Goal: Task Accomplishment & Management: Use online tool/utility

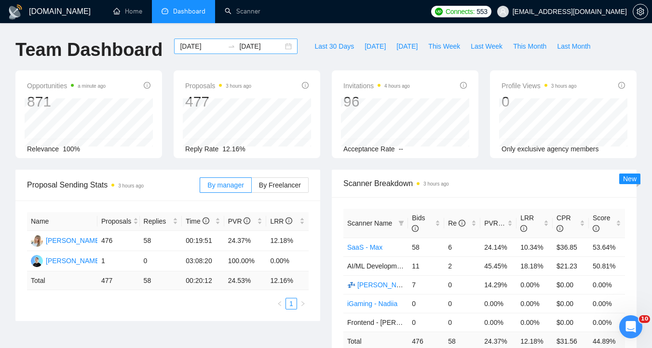
click at [280, 48] on div "2025-01-12 2025-02-11" at bounding box center [236, 46] width 124 height 15
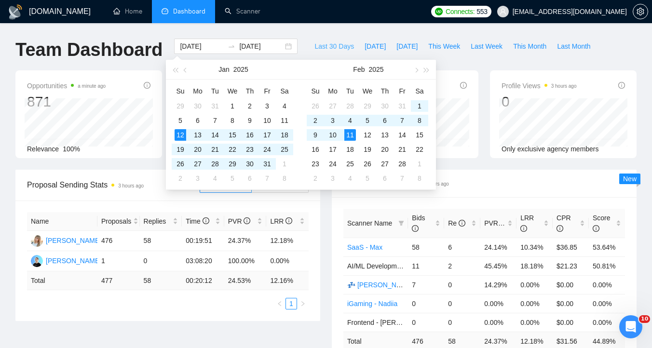
click at [339, 47] on span "Last 30 Days" at bounding box center [335, 46] width 40 height 11
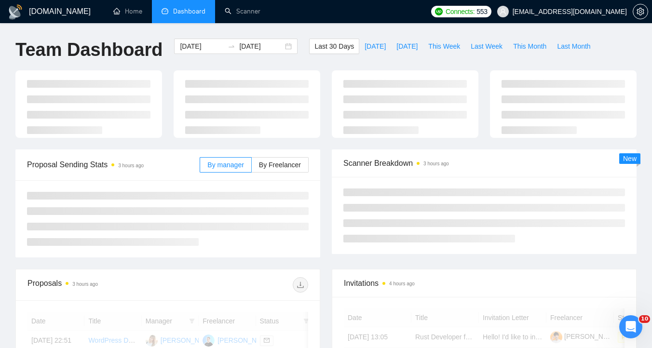
type input "2025-08-25"
type input "2025-09-24"
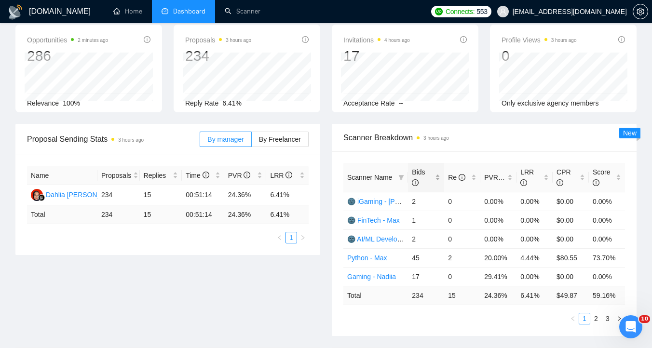
scroll to position [47, 0]
click at [441, 182] on div "Bids" at bounding box center [426, 176] width 28 height 21
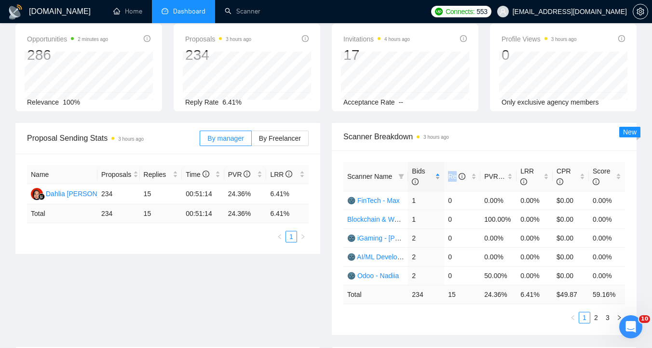
click at [441, 182] on div "Bids" at bounding box center [426, 176] width 28 height 21
click at [455, 150] on div "Scanner Breakdown 3 hours ago" at bounding box center [485, 137] width 282 height 28
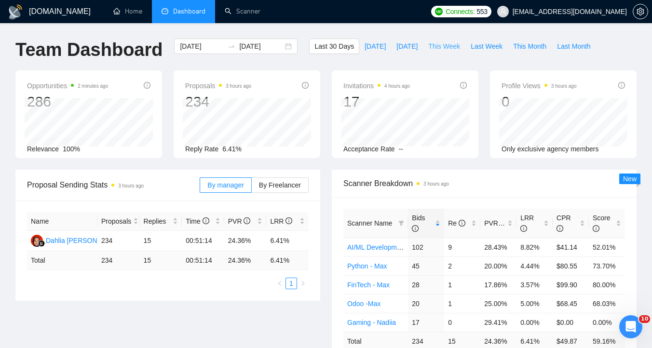
click at [443, 45] on span "This Week" at bounding box center [444, 46] width 32 height 11
type input "2025-09-22"
type input "2025-09-28"
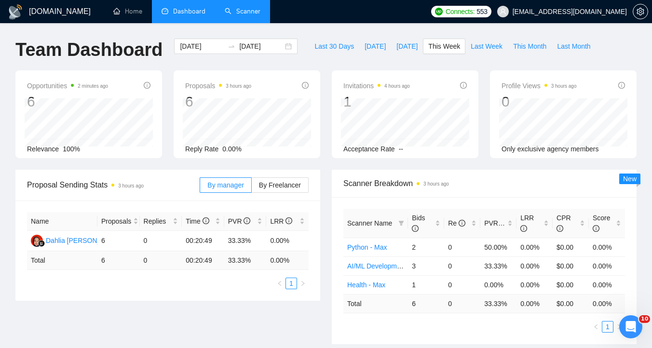
click at [244, 10] on link "Scanner" at bounding box center [243, 11] width 36 height 8
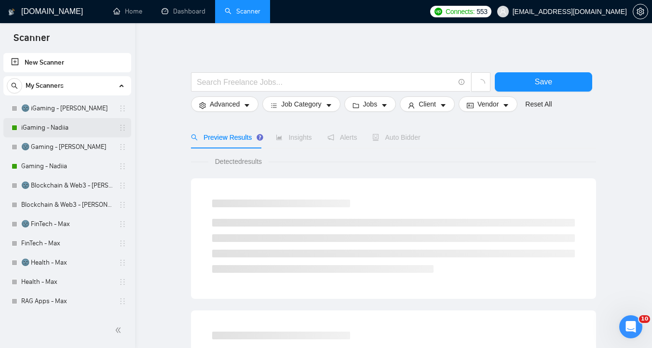
click at [67, 124] on link "iGaming - Nadiia" at bounding box center [67, 127] width 92 height 19
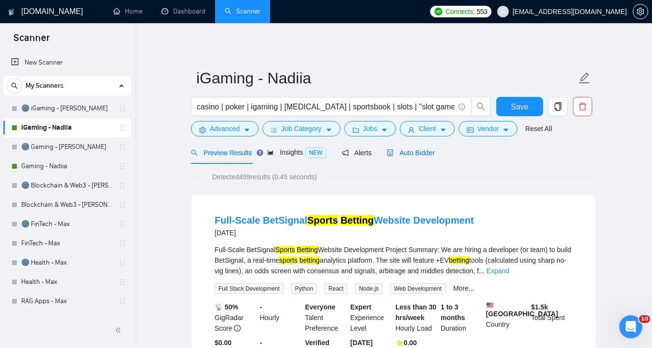
click at [401, 157] on div "Auto Bidder" at bounding box center [411, 153] width 48 height 11
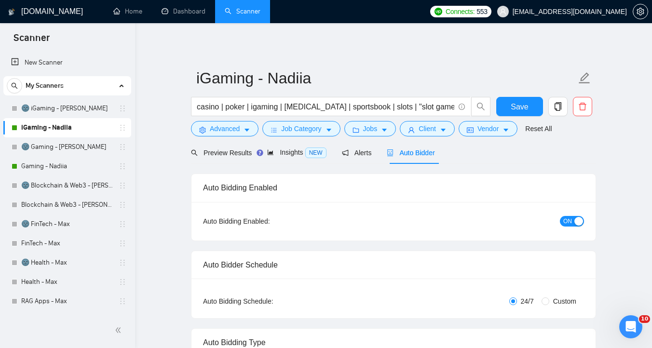
checkbox input "true"
click at [371, 154] on span "Alerts" at bounding box center [366, 153] width 30 height 8
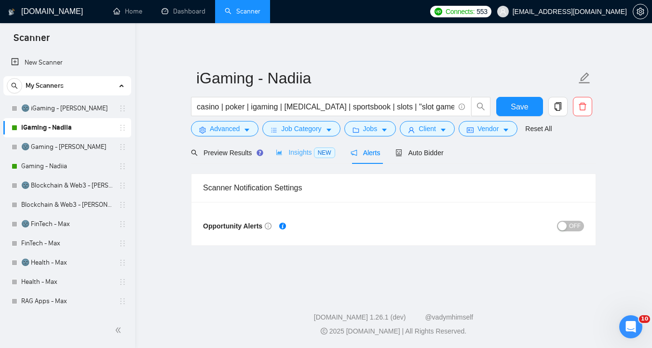
click at [300, 158] on div "Insights NEW" at bounding box center [305, 152] width 59 height 23
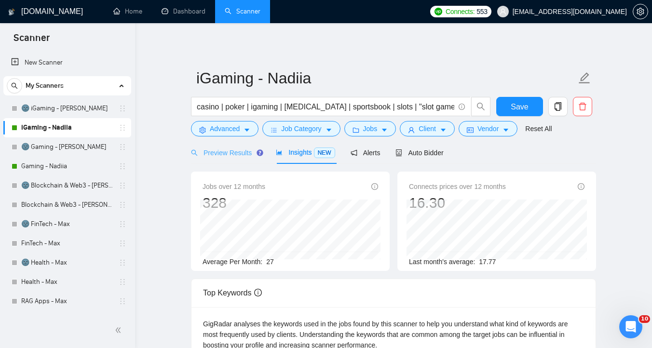
click at [242, 158] on div "Preview Results" at bounding box center [225, 152] width 69 height 23
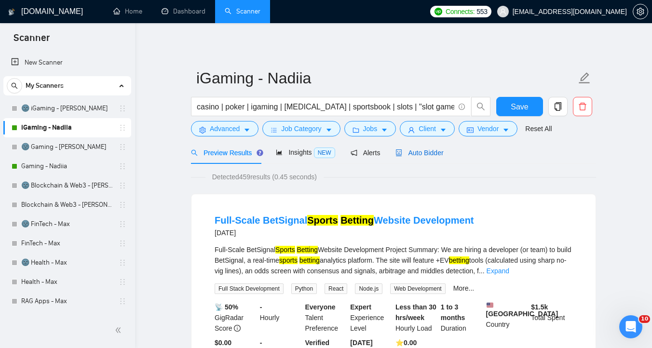
click at [416, 151] on span "Auto Bidder" at bounding box center [420, 153] width 48 height 8
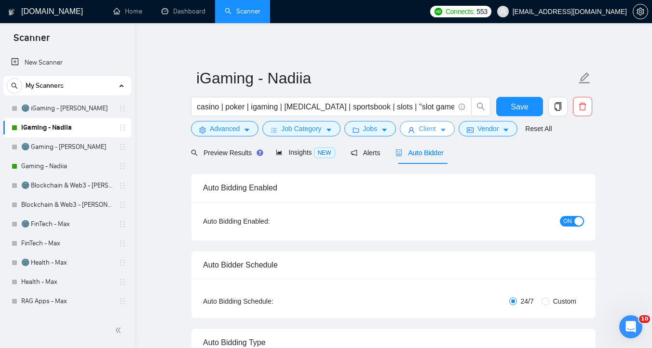
checkbox input "true"
click at [436, 130] on span "Client" at bounding box center [427, 129] width 17 height 11
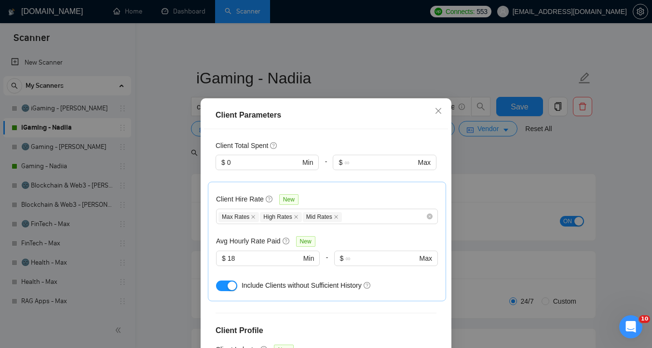
scroll to position [280, 0]
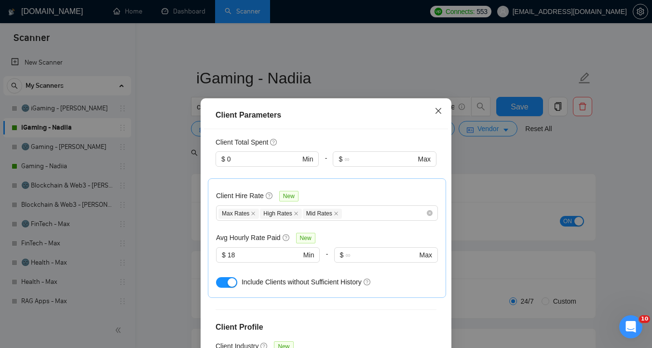
click at [436, 107] on icon "close" at bounding box center [439, 111] width 8 height 8
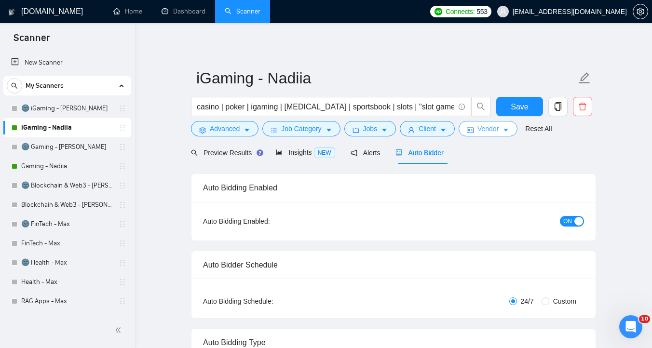
click at [499, 124] on span "Vendor" at bounding box center [488, 129] width 21 height 11
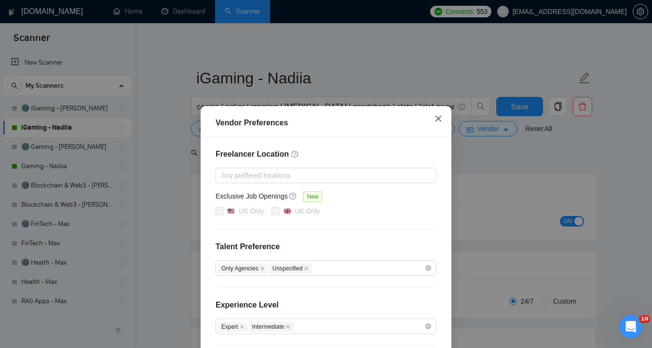
click at [433, 123] on span "Close" at bounding box center [439, 119] width 26 height 26
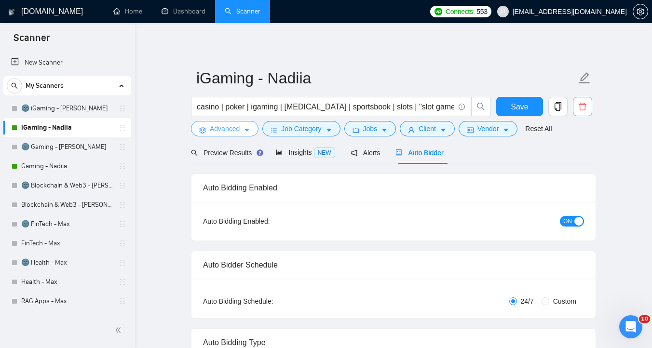
click at [239, 130] on span "Advanced" at bounding box center [225, 129] width 30 height 11
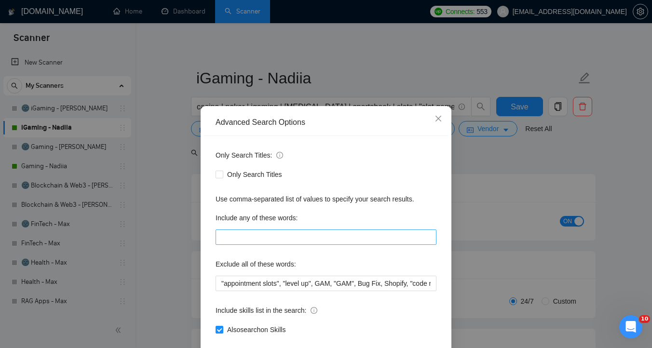
scroll to position [53, 0]
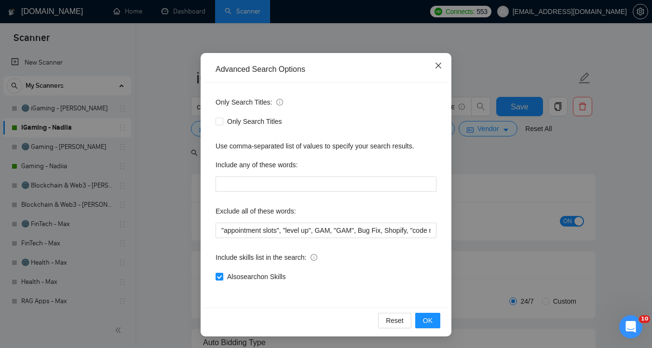
click at [433, 65] on span "Close" at bounding box center [439, 66] width 26 height 26
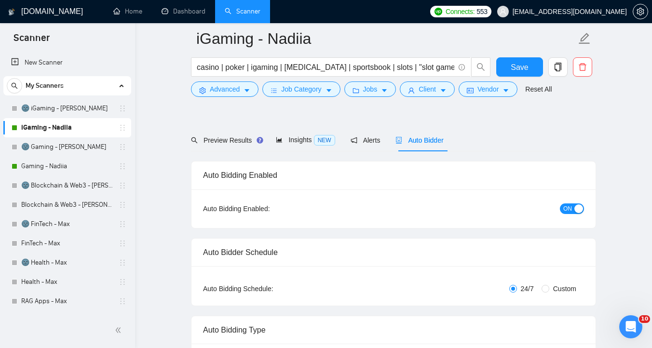
scroll to position [0, 0]
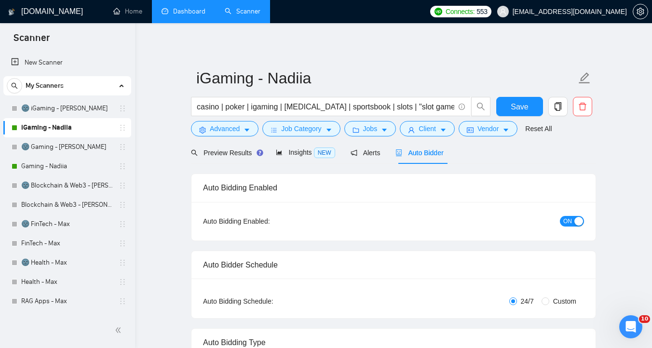
click at [181, 13] on link "Dashboard" at bounding box center [184, 11] width 44 height 8
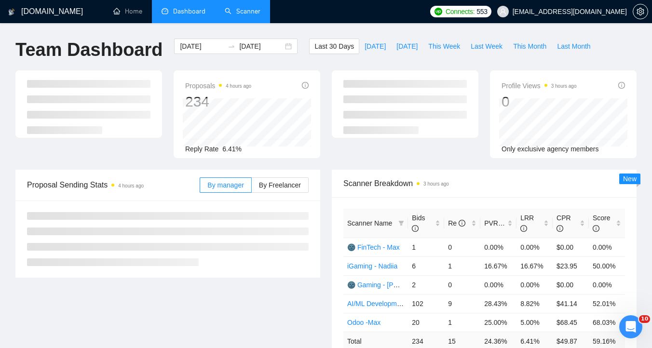
click at [249, 8] on link "Scanner" at bounding box center [243, 11] width 36 height 8
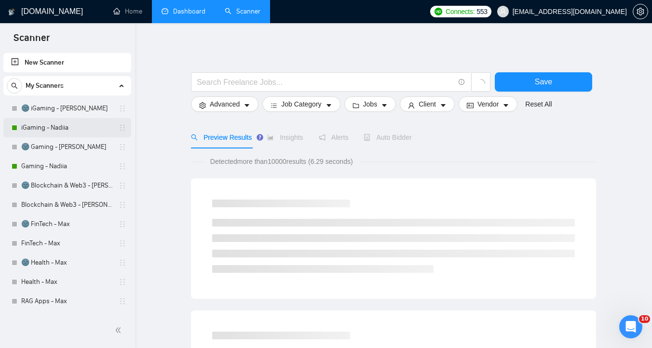
click at [69, 130] on link "iGaming - Nadiia" at bounding box center [67, 127] width 92 height 19
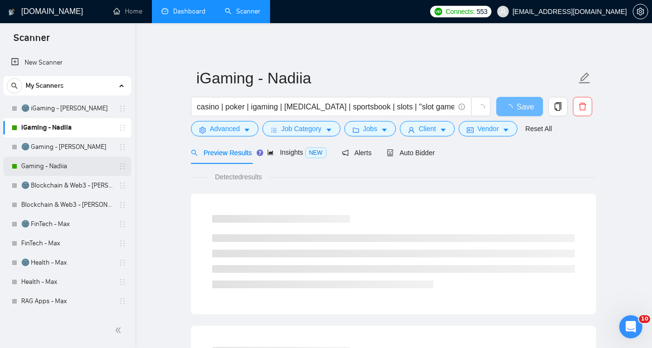
click at [54, 169] on link "Gaming - Nadiia" at bounding box center [67, 166] width 92 height 19
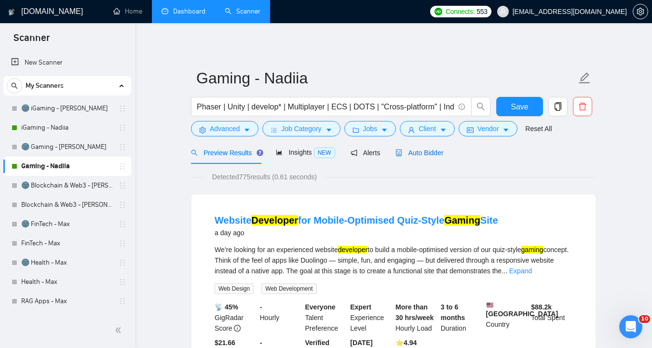
click at [421, 150] on span "Auto Bidder" at bounding box center [420, 153] width 48 height 8
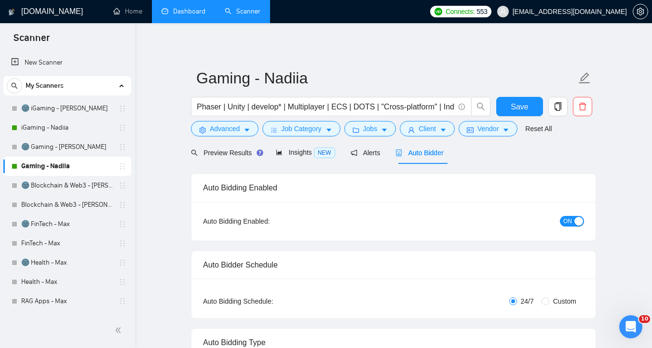
checkbox input "true"
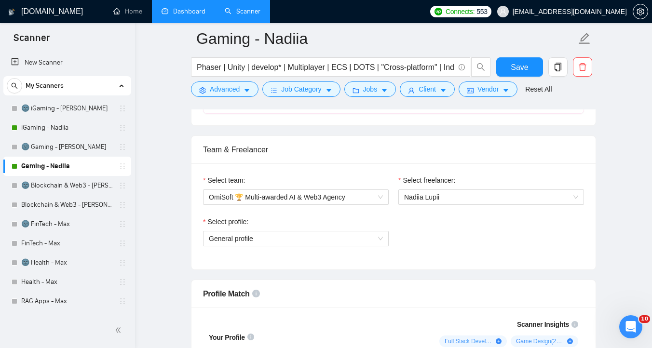
scroll to position [459, 0]
click at [373, 237] on span "General profile" at bounding box center [296, 238] width 174 height 14
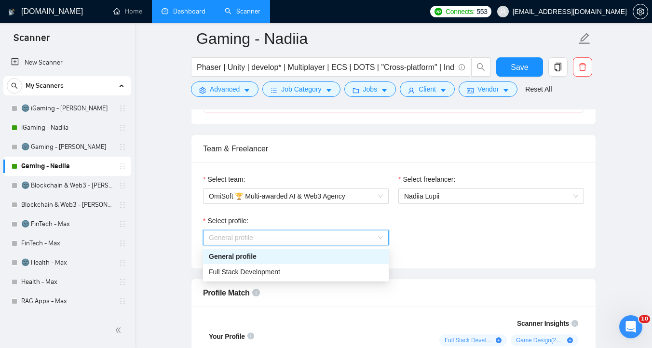
click at [414, 230] on div "Select profile: General profile" at bounding box center [393, 236] width 391 height 41
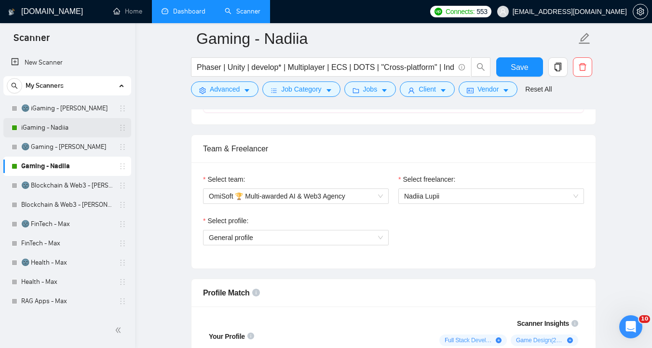
click at [57, 121] on link "iGaming - Nadiia" at bounding box center [67, 127] width 92 height 19
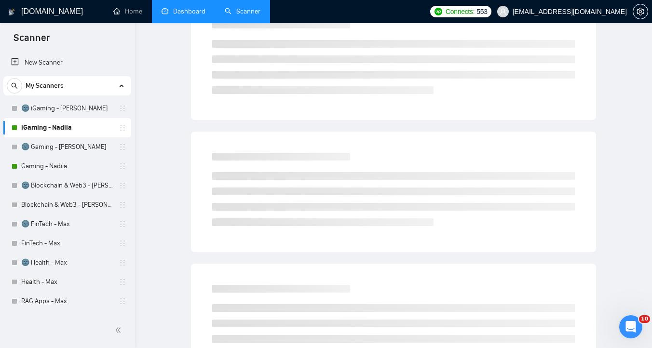
scroll to position [4, 0]
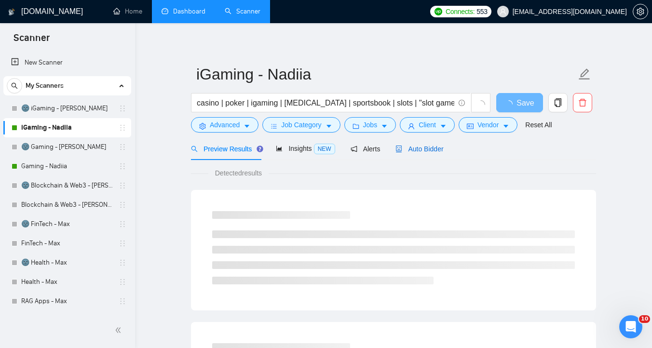
click at [420, 151] on span "Auto Bidder" at bounding box center [420, 149] width 48 height 8
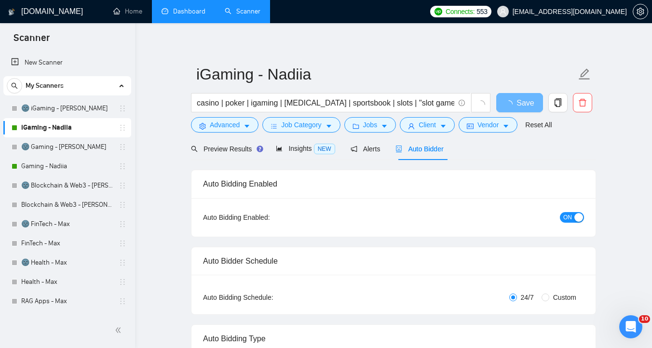
checkbox input "true"
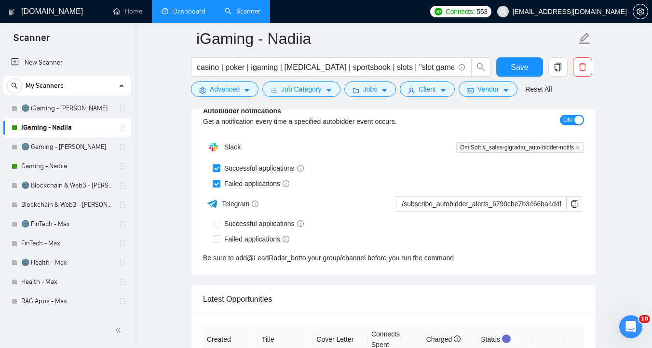
scroll to position [2335, 0]
click at [572, 122] on span "ON" at bounding box center [568, 119] width 9 height 11
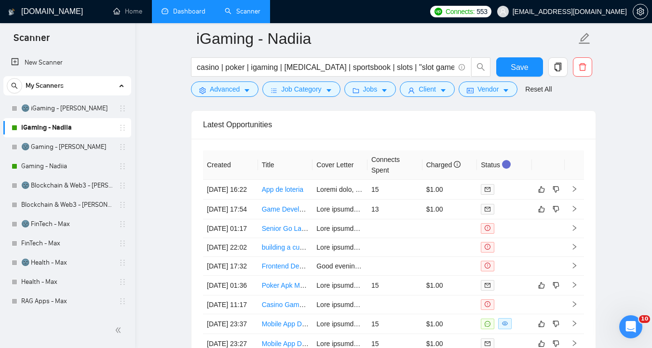
click at [572, 121] on div "Latest Opportunities" at bounding box center [393, 125] width 381 height 28
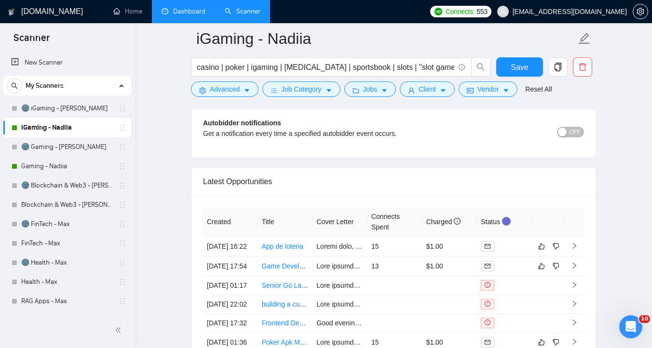
scroll to position [2323, 0]
click at [565, 130] on div "button" at bounding box center [562, 131] width 9 height 9
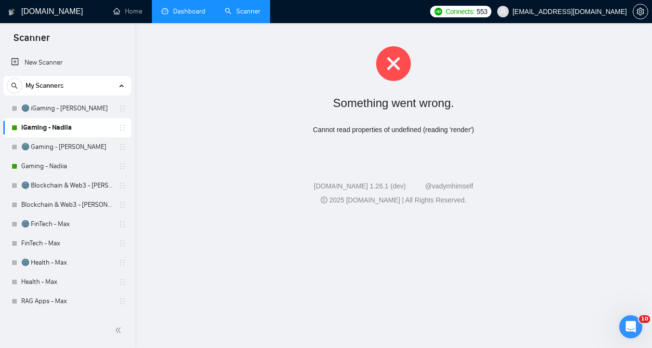
scroll to position [0, 0]
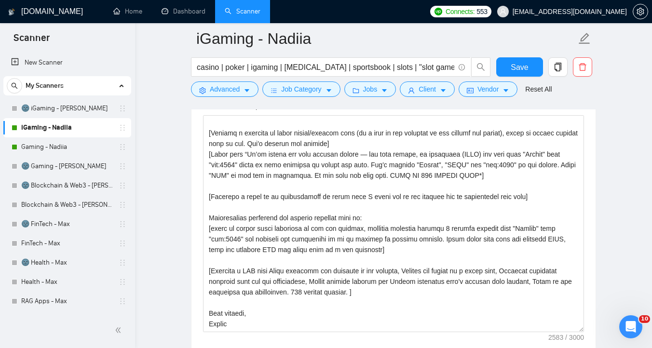
scroll to position [130, 0]
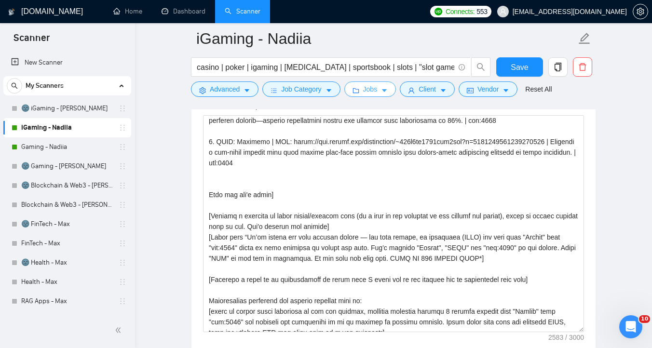
click at [384, 92] on button "Jobs" at bounding box center [371, 89] width 52 height 15
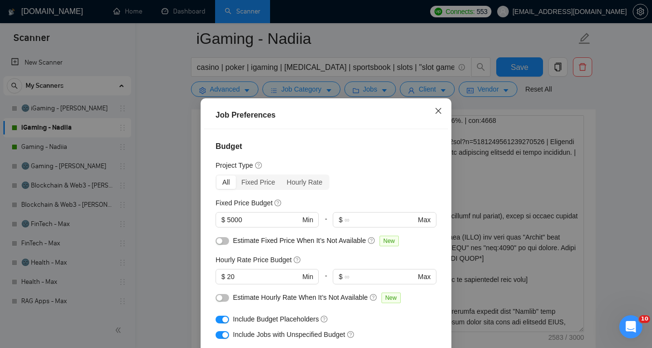
click at [437, 113] on icon "close" at bounding box center [439, 111] width 8 height 8
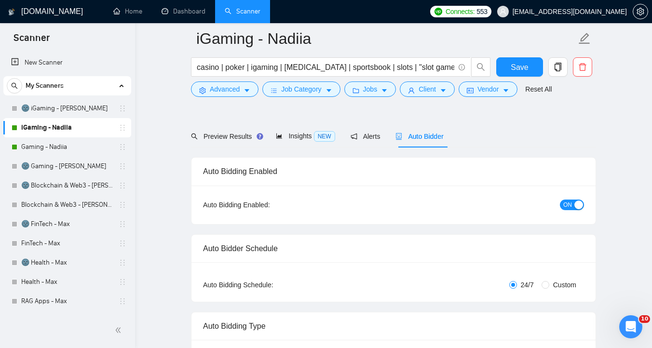
scroll to position [0, 0]
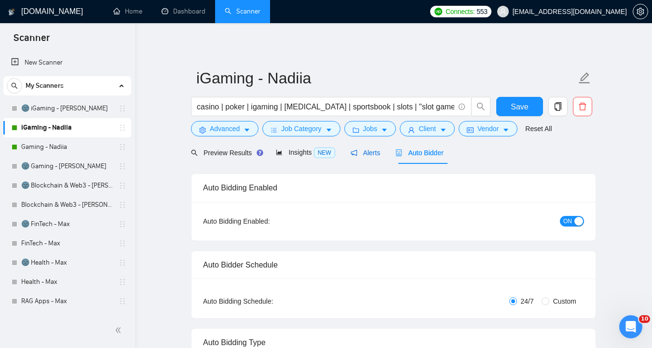
click at [369, 152] on span "Alerts" at bounding box center [366, 153] width 30 height 8
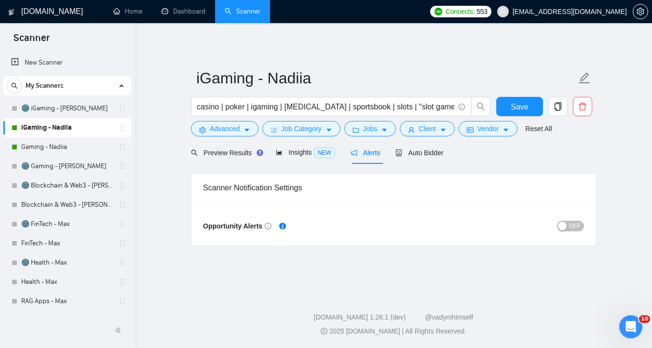
click at [566, 227] on div "button" at bounding box center [562, 226] width 9 height 9
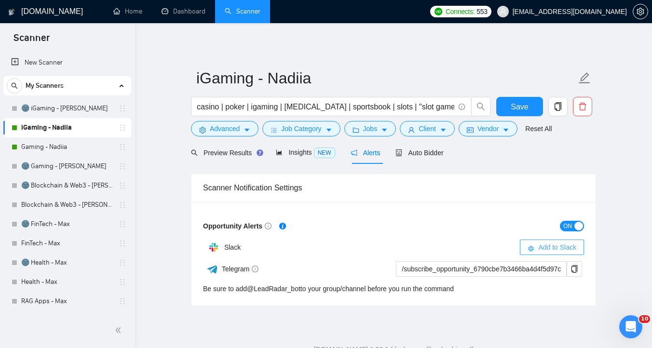
click at [549, 249] on span "Add to Slack" at bounding box center [558, 247] width 38 height 11
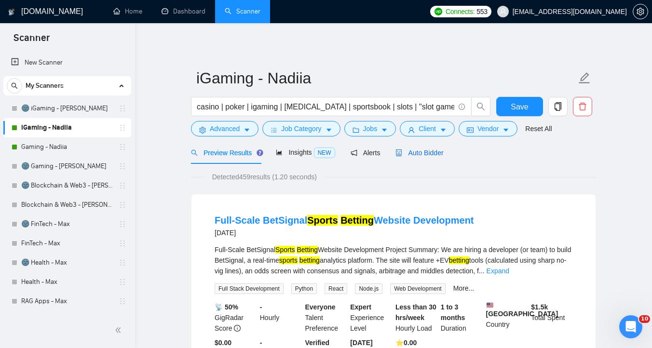
click at [426, 153] on span "Auto Bidder" at bounding box center [420, 153] width 48 height 8
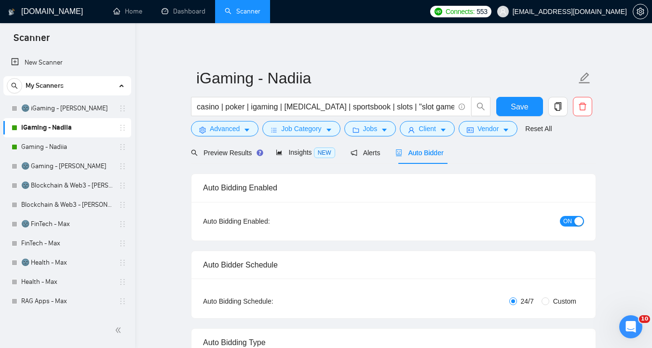
checkbox input "true"
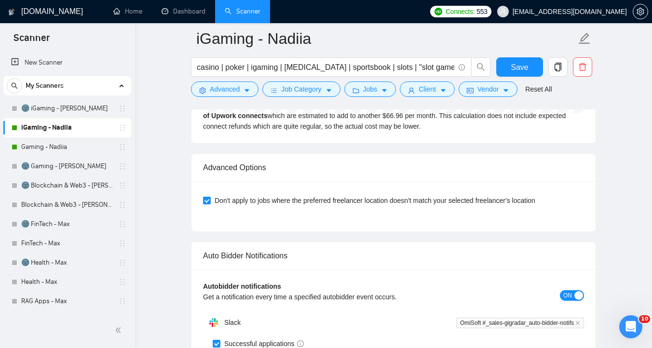
scroll to position [2160, 0]
click at [577, 324] on icon "close" at bounding box center [578, 322] width 5 height 5
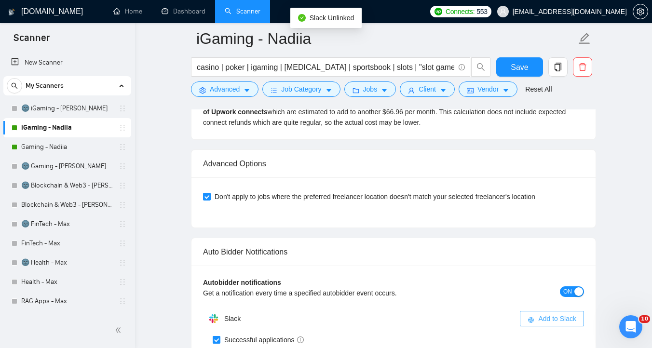
scroll to position [2164, 0]
click at [555, 318] on span "Add to Slack" at bounding box center [558, 318] width 38 height 11
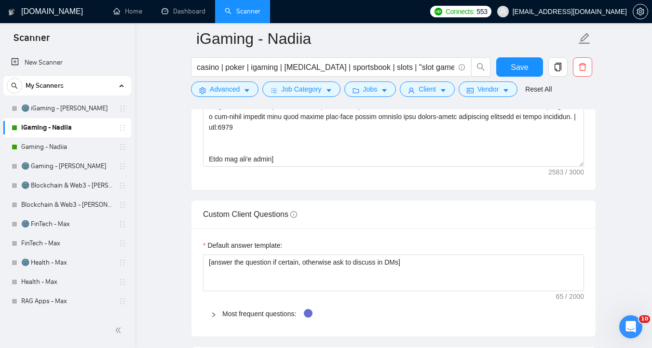
scroll to position [1244, 0]
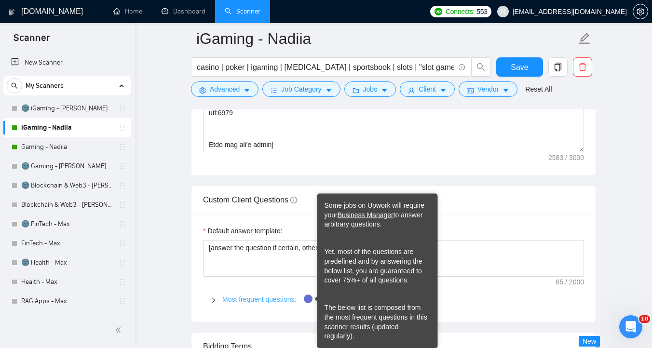
click at [281, 302] on link "Most frequent questions:" at bounding box center [259, 300] width 74 height 8
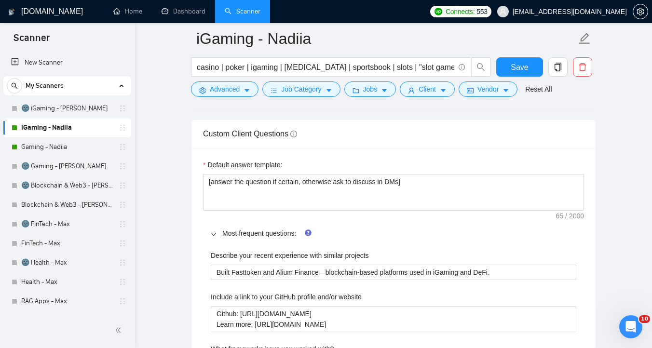
scroll to position [1307, 0]
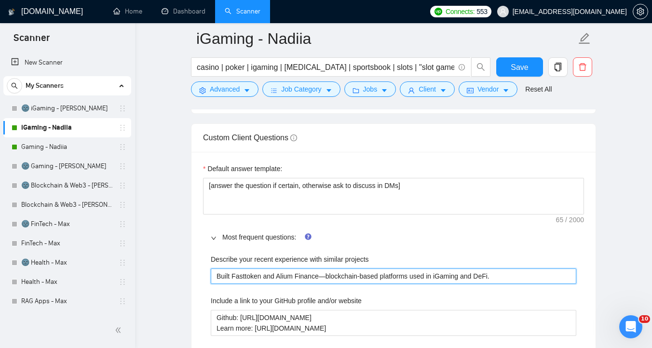
click at [284, 277] on projects "Built Fasttoken and Alium Finance—blockchain-based platforms used in iGaming an…" at bounding box center [394, 276] width 366 height 15
click at [244, 277] on projects "Built Fasttoken and Alium Finance—blockchain-based platforms used in iGaming an…" at bounding box center [394, 276] width 366 height 15
click at [284, 275] on projects "Built Fasttoken and Alium Finance—blockchain-based platforms used in iGaming an…" at bounding box center [394, 276] width 366 height 15
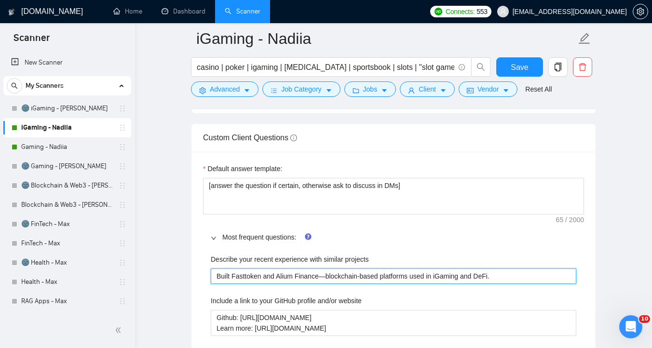
click at [284, 275] on projects "Built Fasttoken and Alium Finance—blockchain-based platforms used in iGaming an…" at bounding box center [394, 276] width 366 height 15
click at [302, 275] on projects "Built Fasttoken and Alium Finance—blockchain-based platforms used in iGaming an…" at bounding box center [394, 276] width 366 height 15
type projects "Built Fasttoken and B—blockchain-based platforms used in iGaming and DeFi."
type projects "Built Fasttoken and Be—blockchain-based platforms used in iGaming and DeFi."
type projects "Built Fasttoken and Bet—blockchain-based platforms used in iGaming and DeFi."
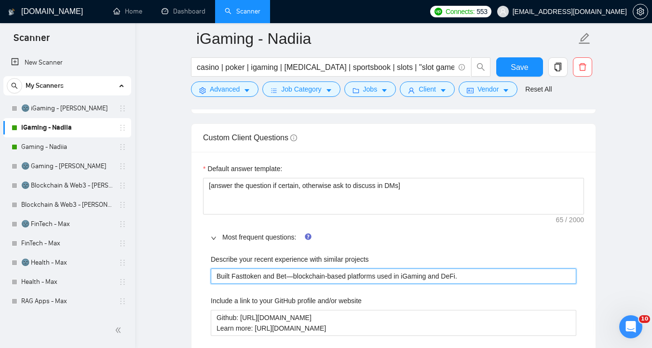
type projects "Built Fasttoken and Bete—blockchain-based platforms used in iGaming and DeFi."
type projects "Built Fasttoken and Beter—blockchain-based platforms used in iGaming and DeFi."
type projects "Built Fasttoken and Betero—blockchain-based platforms used in iGaming and DeFi."
type projects "Built Fasttoken and Betero —blockchain-based platforms used in iGaming and DeFi."
click at [247, 276] on projects "Built Fasttoken and Betero —blockchain-based platforms used in iGaming and DeFi." at bounding box center [394, 276] width 366 height 15
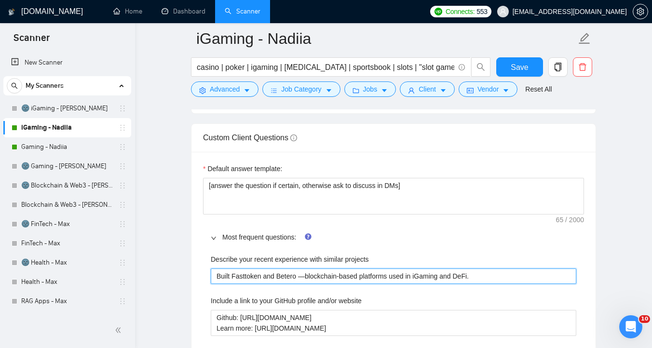
click at [247, 276] on projects "Built Fasttoken and Betero —blockchain-based platforms used in iGaming and DeFi." at bounding box center [394, 276] width 366 height 15
type projects "Built C and Betero —blockchain-based platforms used in iGaming and DeFi."
type projects "Built Ca and Betero —blockchain-based platforms used in iGaming and DeFi."
type projects "Built Cas and Betero —blockchain-based platforms used in iGaming and DeFi."
type projects "Built Casi and Betero —blockchain-based platforms used in iGaming and DeFi."
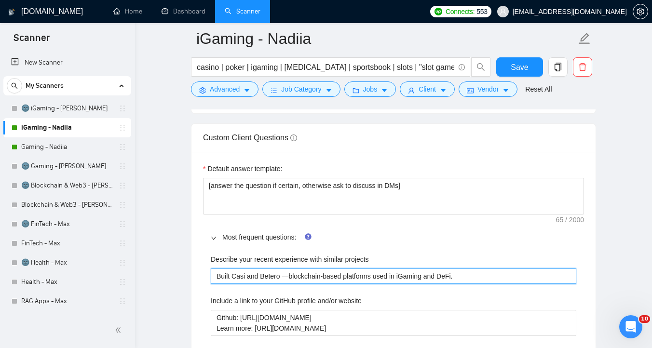
type projects "Built Casin and Betero —blockchain-based platforms used in iGaming and DeFi."
type projects "Built Casino and Betero —blockchain-based platforms used in iGaming and DeFi."
click at [246, 276] on projects "Built Casino and Betero —blockchain-based platforms used in iGaming and DeFi." at bounding box center [394, 276] width 366 height 15
click at [255, 276] on projects "Built Casino and Betero —blockchain-based platforms used in iGaming and DeFi." at bounding box center [394, 276] width 366 height 15
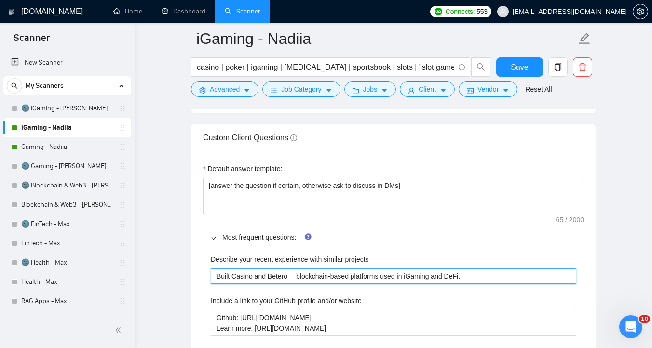
type projects "Built Casinog and Betero —blockchain-based platforms used in iGaming and DeFi."
type projects "Built Casinogu and Betero —blockchain-based platforms used in iGaming and DeFi."
type projects "Built Casinogur and Betero —blockchain-based platforms used in iGaming and DeFi."
type projects "Built Casinoguru and Betero —blockchain-based platforms used in iGaming and DeF…"
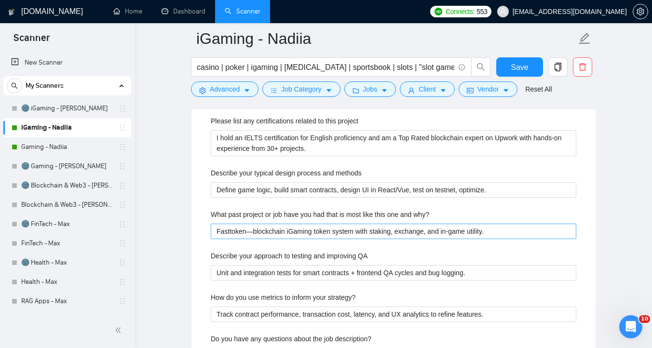
scroll to position [1581, 0]
click at [235, 231] on why\? "Fasttoken—blockchain iGaming token system with staking, exchange, and in-game u…" at bounding box center [394, 230] width 366 height 15
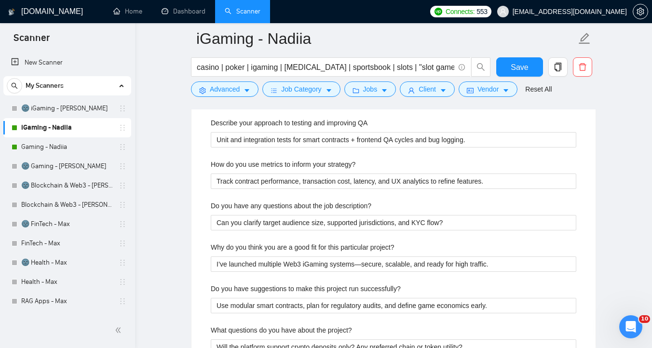
scroll to position [1683, 0]
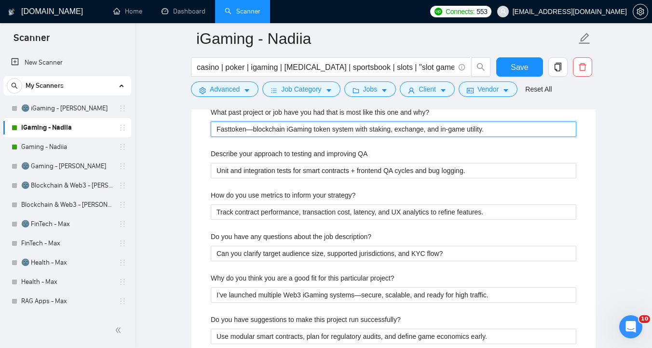
type why\? "B—blockchain iGaming token system with staking, exchange, and in-game utility."
type why\? "Be—blockchain iGaming token system with staking, exchange, and in-game utility."
type why\? "Bet—blockchain iGaming token system with staking, exchange, and in-game utility."
type why\? "Bete—blockchain iGaming token system with staking, exchange, and in-game utilit…"
type why\? "Beter—blockchain iGaming token system with staking, exchange, and in-game utili…"
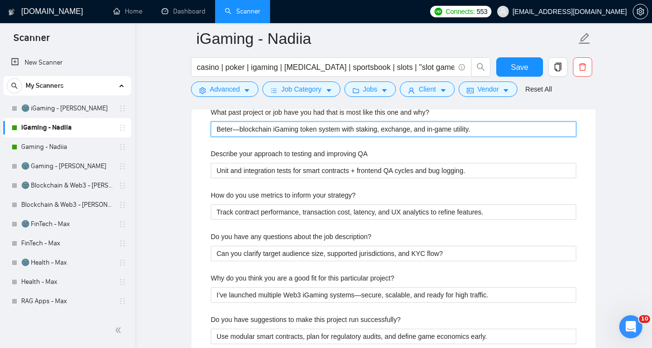
type why\? "Betero—blockchain iGaming token system with staking, exchange, and in-game util…"
type why\? "Beter—blockchain iGaming token system with staking, exchange, and in-game utili…"
type why\? "Bete—blockchain iGaming token system with staking, exchange, and in-game utilit…"
type why\? "Bet—blockchain iGaming token system with staking, exchange, and in-game utility."
type why\? "Be—blockchain iGaming token system with staking, exchange, and in-game utility."
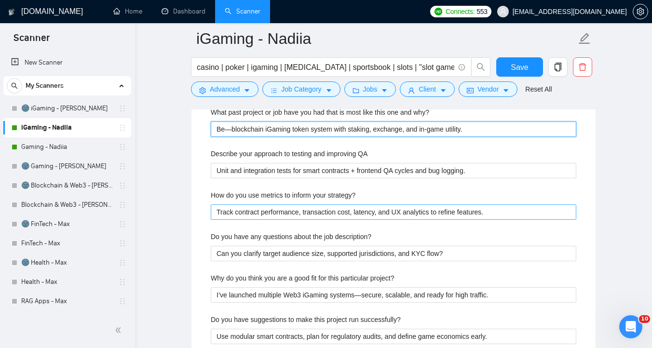
type why\? "B—blockchain iGaming token system with staking, exchange, and in-game utility."
type why\? "Fasttoken—blockchain iGaming token system with staking, exchange, and in-game u…"
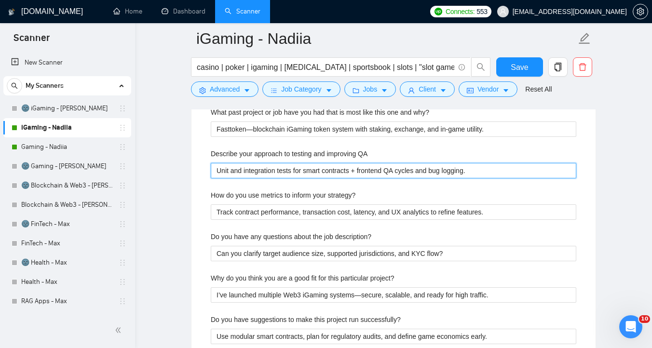
click at [450, 170] on QA "Unit and integration tests for smart contracts + frontend QA cycles and bug log…" at bounding box center [394, 170] width 366 height 15
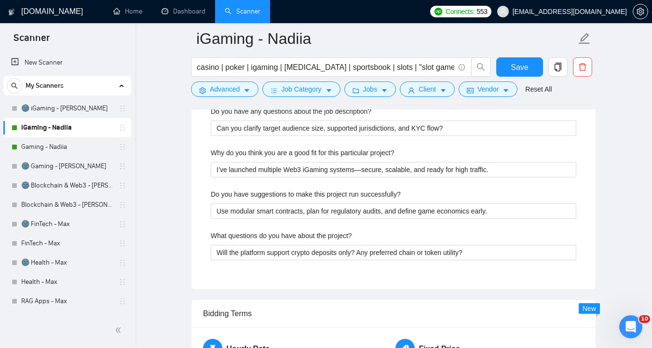
scroll to position [1811, 0]
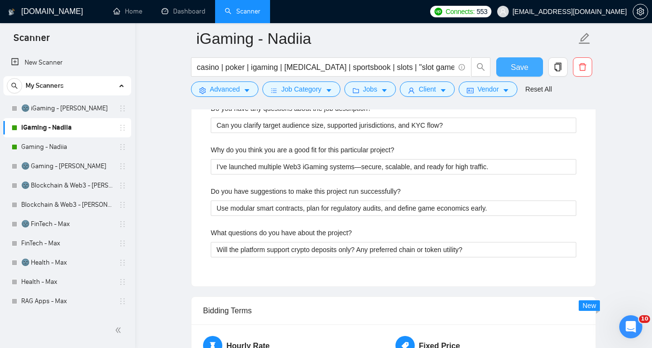
click at [528, 68] on span "Save" at bounding box center [519, 67] width 17 height 12
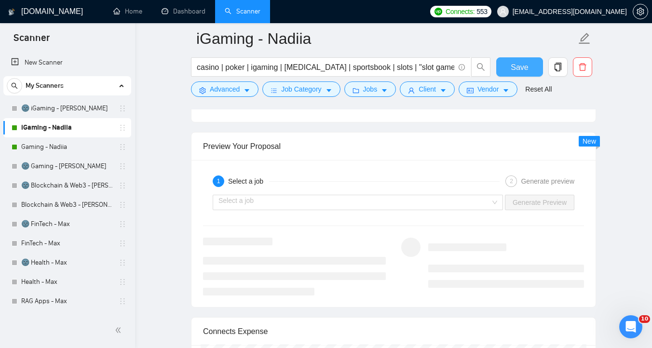
scroll to position [1797, 0]
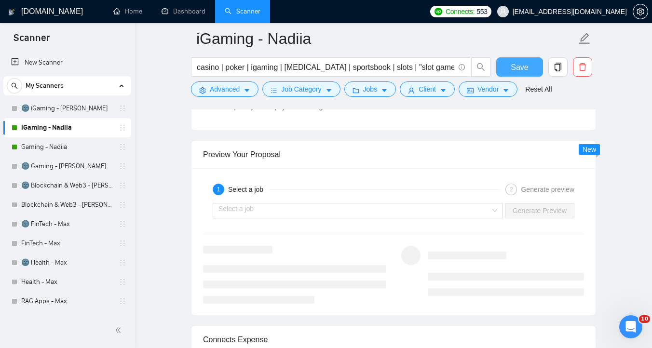
click at [504, 63] on button "Save" at bounding box center [520, 66] width 47 height 19
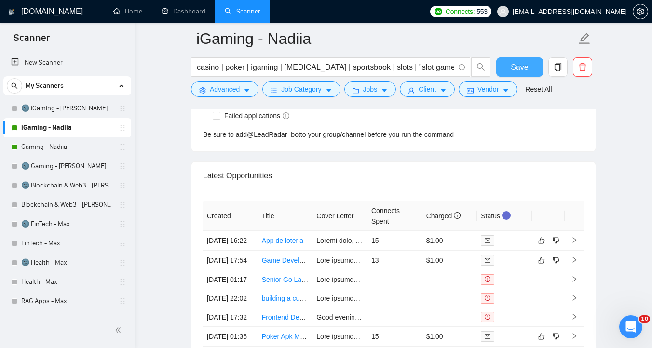
scroll to position [2460, 0]
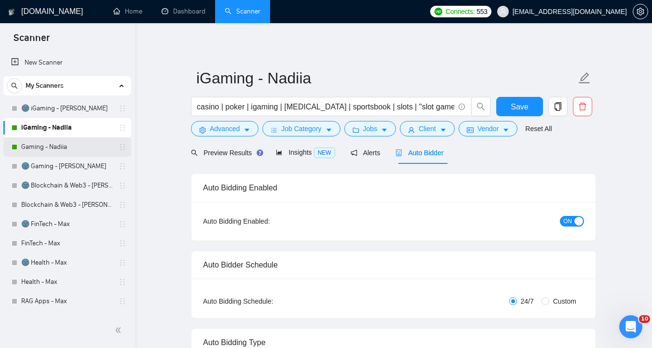
click at [59, 147] on link "Gaming - Nadiia" at bounding box center [67, 147] width 92 height 19
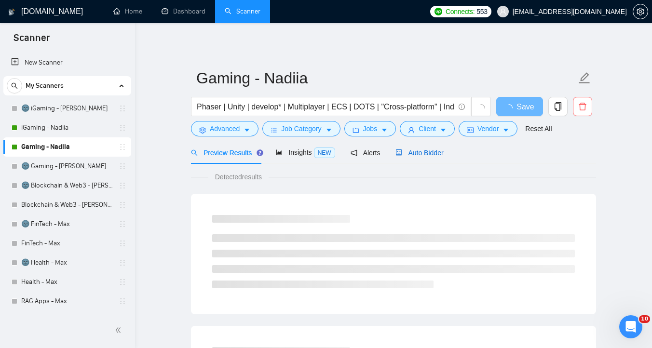
click at [415, 150] on span "Auto Bidder" at bounding box center [420, 153] width 48 height 8
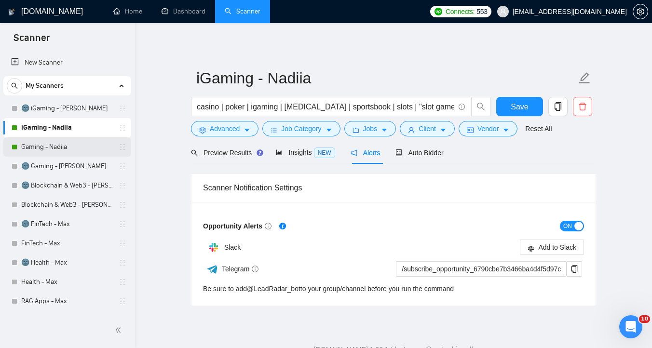
click at [60, 143] on link "Gaming - Nadiia" at bounding box center [67, 147] width 92 height 19
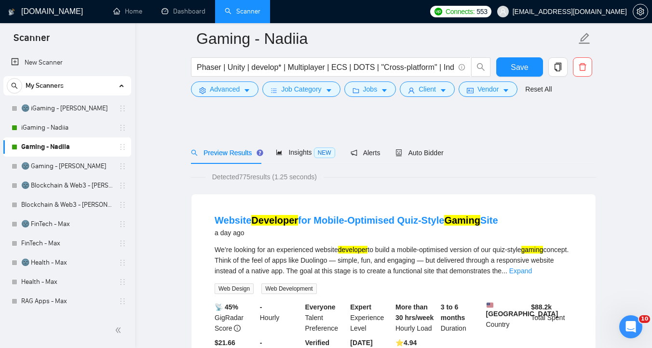
scroll to position [177, 0]
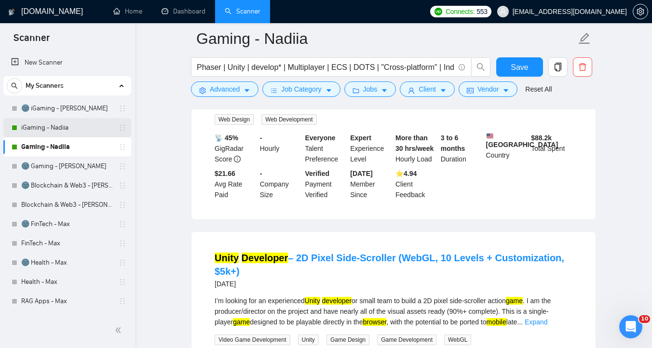
click at [84, 128] on link "iGaming - Nadiia" at bounding box center [67, 127] width 92 height 19
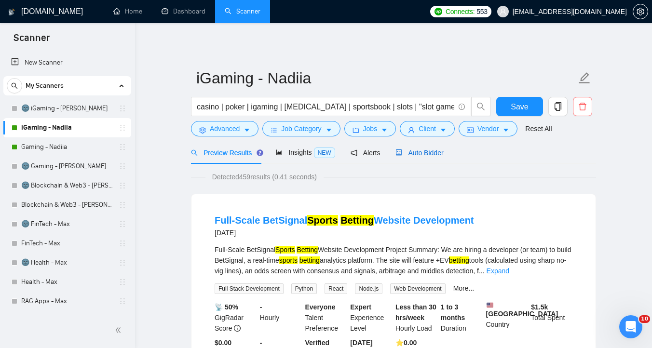
click at [432, 148] on div "Auto Bidder" at bounding box center [420, 153] width 48 height 11
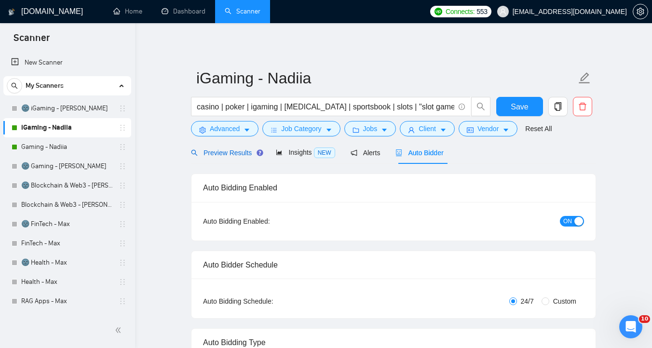
click at [233, 157] on div "Preview Results" at bounding box center [225, 153] width 69 height 11
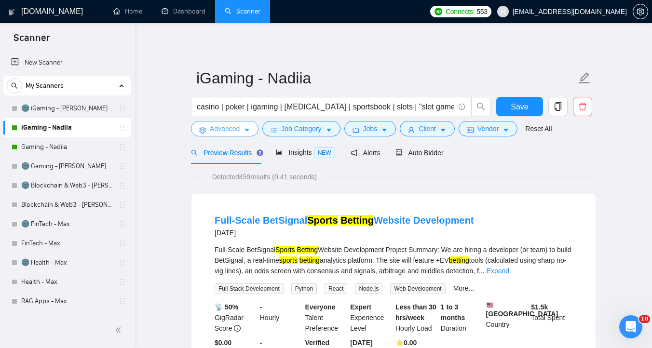
click at [246, 130] on icon "caret-down" at bounding box center [247, 130] width 7 height 7
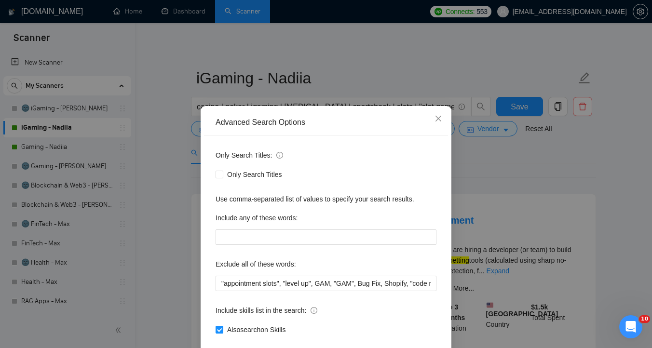
scroll to position [53, 0]
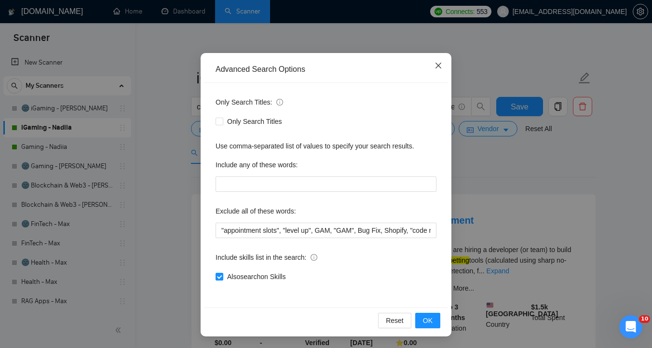
click at [437, 65] on icon "close" at bounding box center [439, 66] width 6 height 6
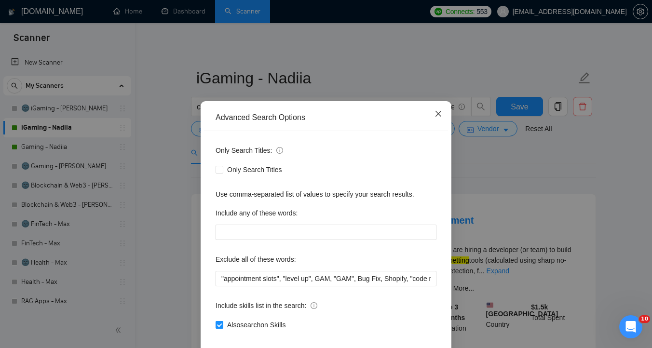
scroll to position [5, 0]
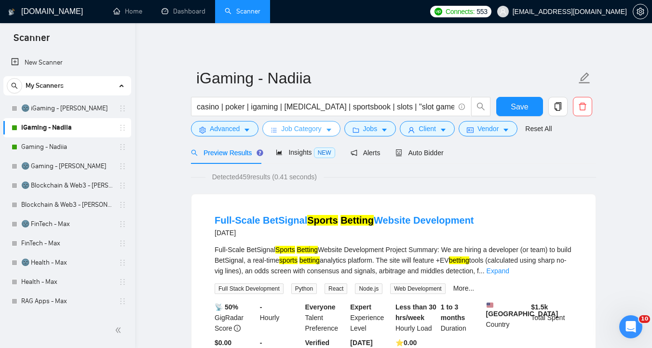
click at [293, 131] on span "Job Category" at bounding box center [301, 129] width 40 height 11
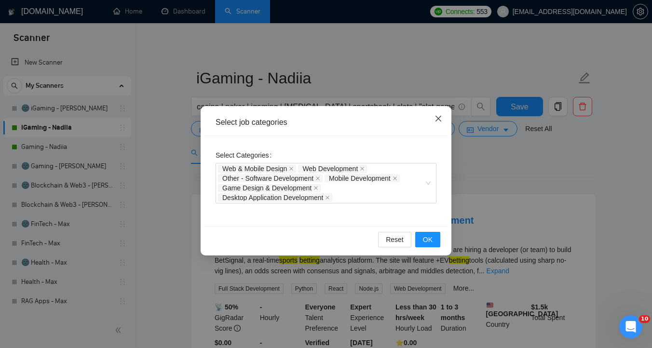
click at [435, 117] on icon "close" at bounding box center [439, 119] width 8 height 8
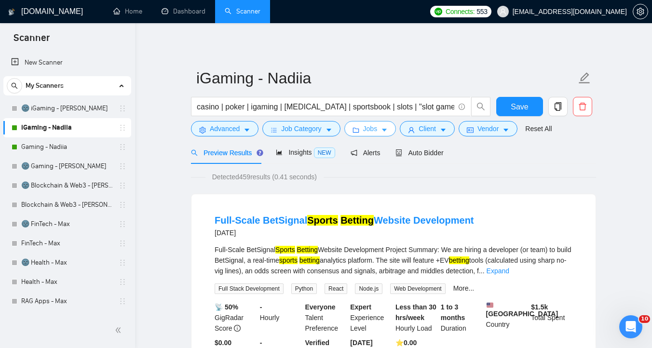
click at [391, 130] on button "Jobs" at bounding box center [371, 128] width 52 height 15
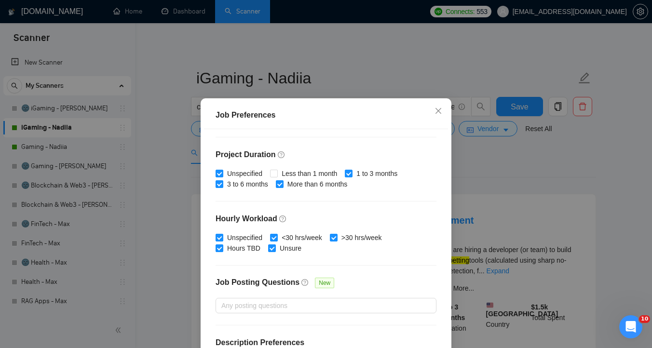
scroll to position [300, 0]
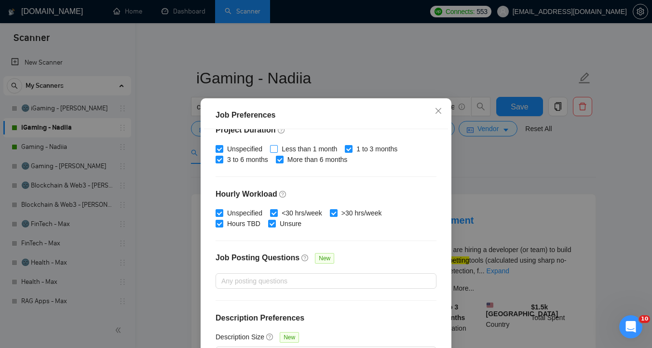
click at [281, 149] on span "Less than 1 month" at bounding box center [309, 149] width 63 height 11
click at [277, 149] on input "Less than 1 month" at bounding box center [273, 148] width 7 height 7
checkbox input "true"
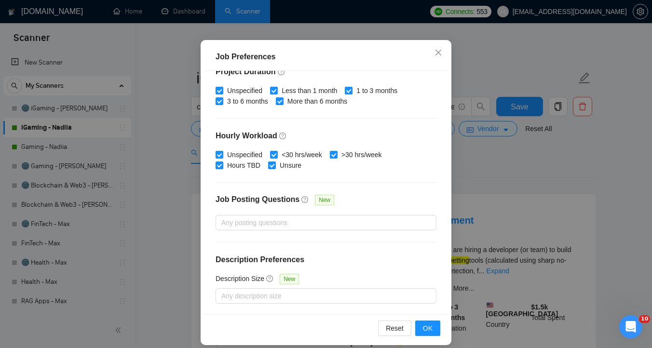
scroll to position [67, 0]
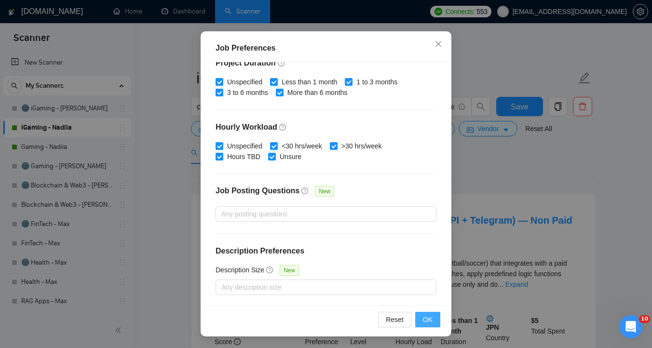
click at [433, 316] on button "OK" at bounding box center [427, 319] width 25 height 15
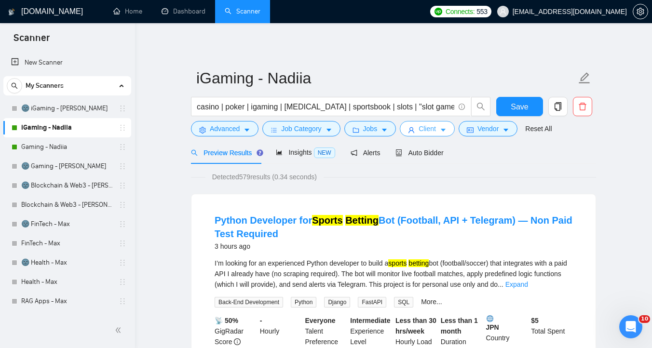
click at [442, 128] on button "Client" at bounding box center [427, 128] width 55 height 15
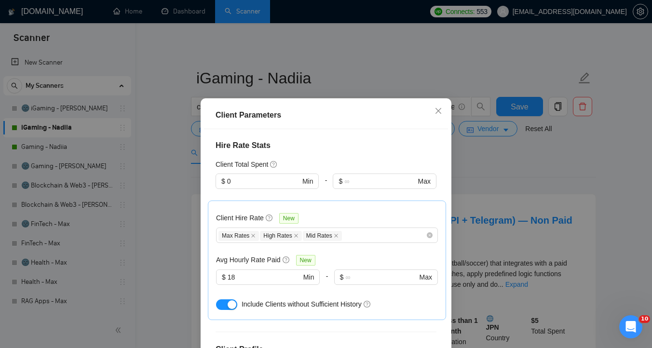
scroll to position [371, 0]
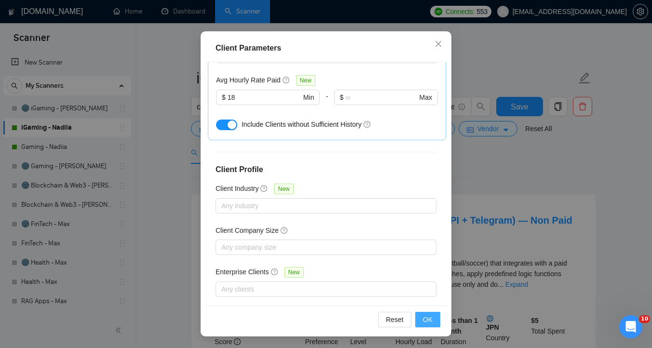
click at [423, 321] on span "OK" at bounding box center [428, 320] width 10 height 11
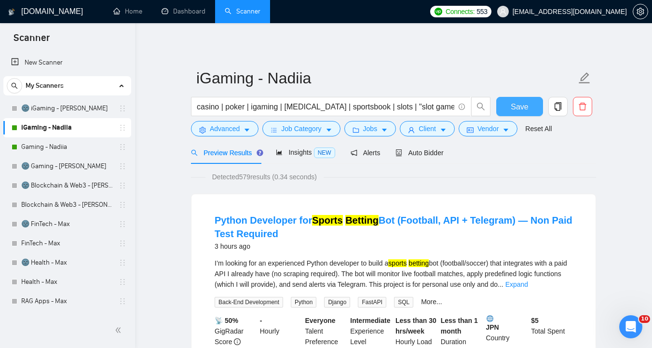
click at [529, 115] on button "Save" at bounding box center [520, 106] width 47 height 19
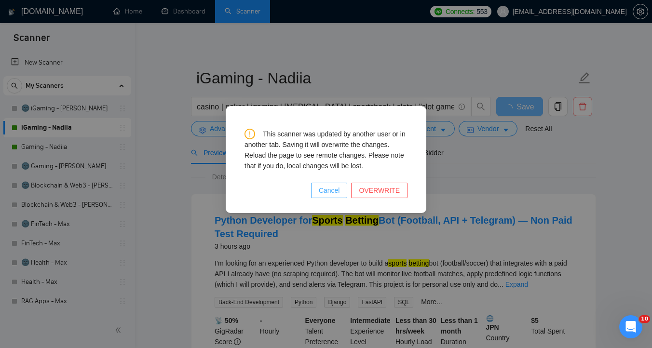
click at [336, 194] on span "Cancel" at bounding box center [329, 190] width 21 height 11
